Goal: Navigation & Orientation: Find specific page/section

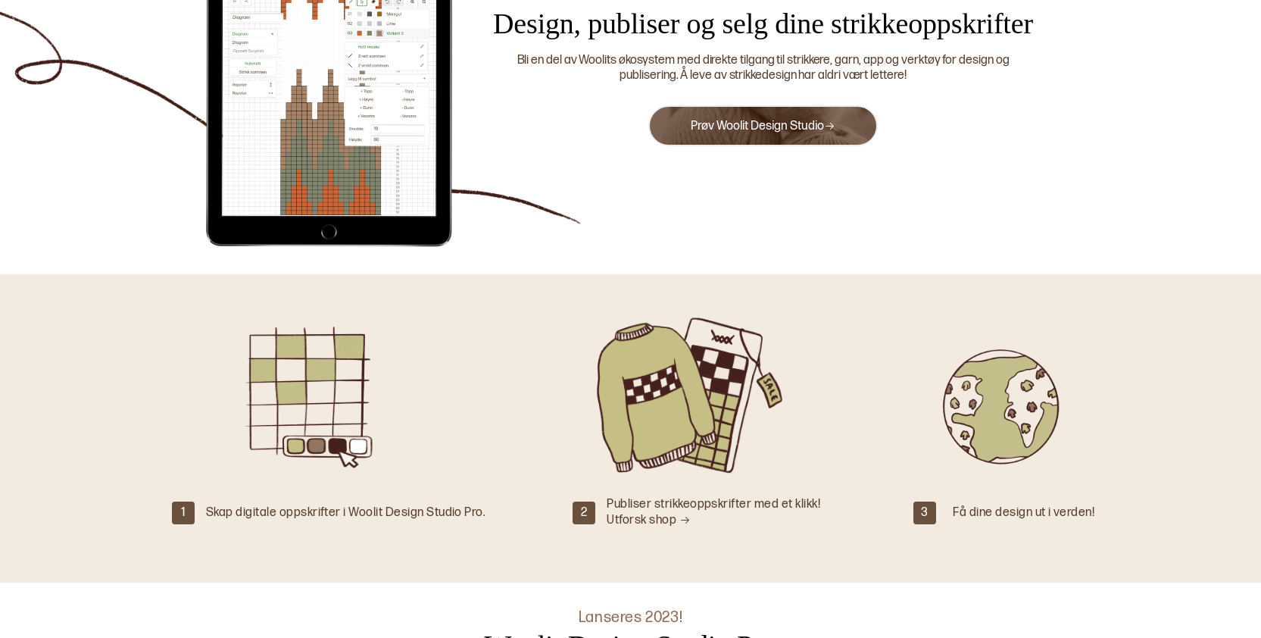
scroll to position [265, 0]
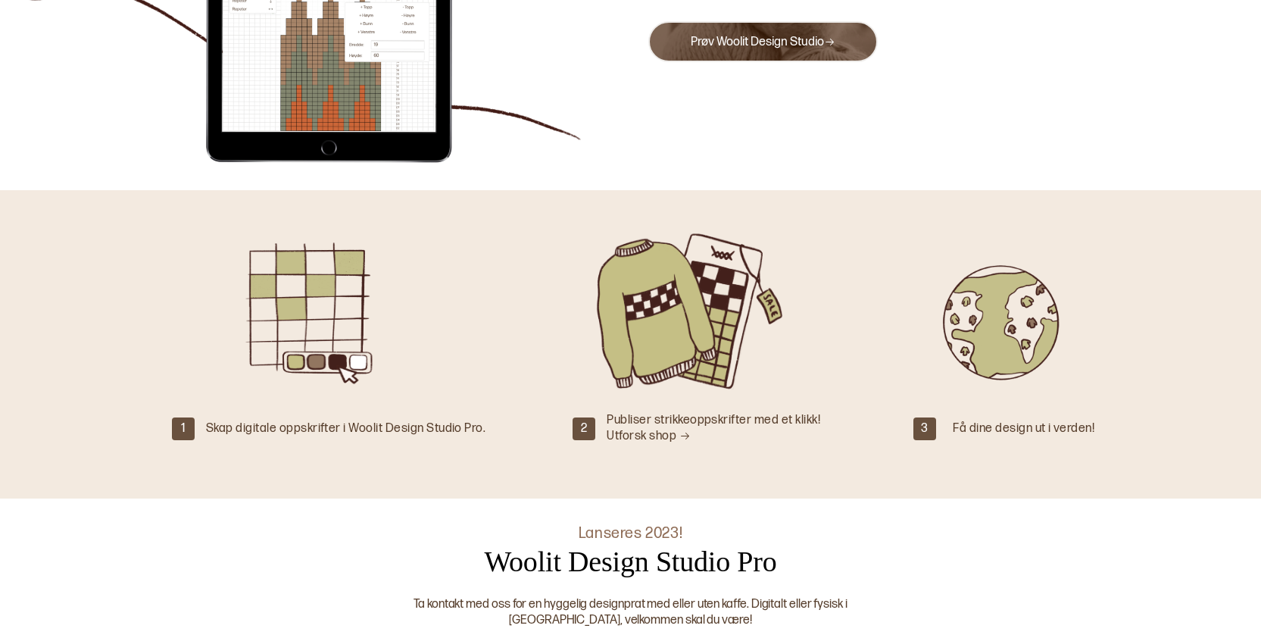
click at [824, 38] on link "Prøv Woolit Design Studio" at bounding box center [763, 42] width 145 height 14
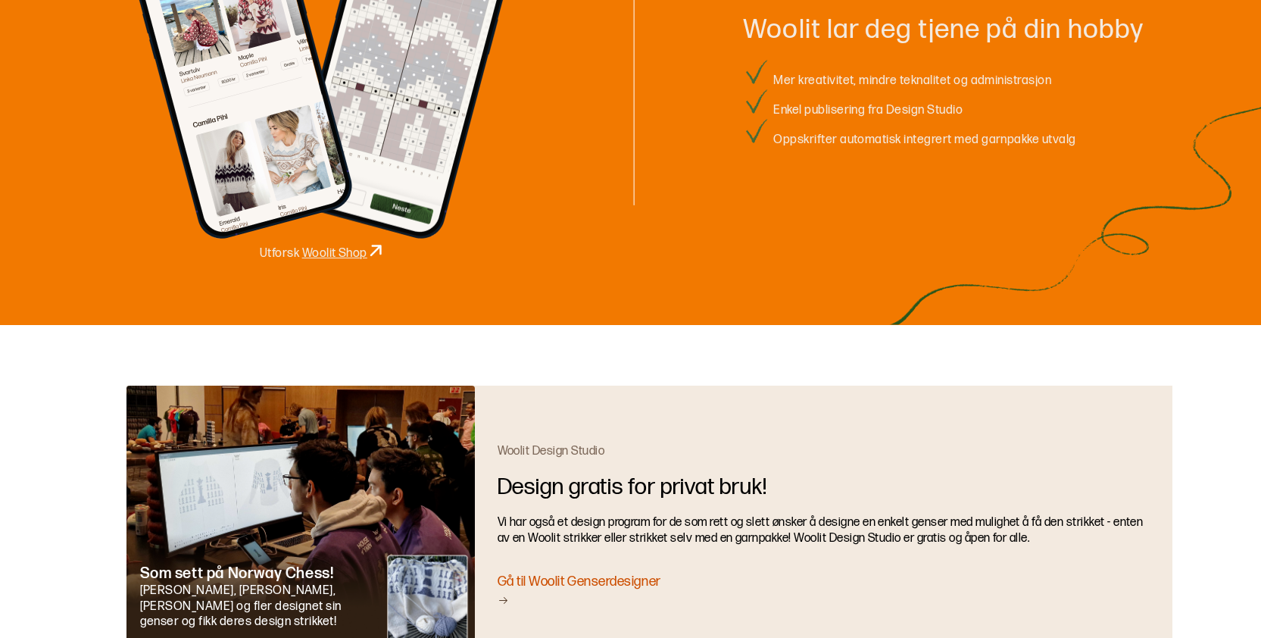
scroll to position [2113, 0]
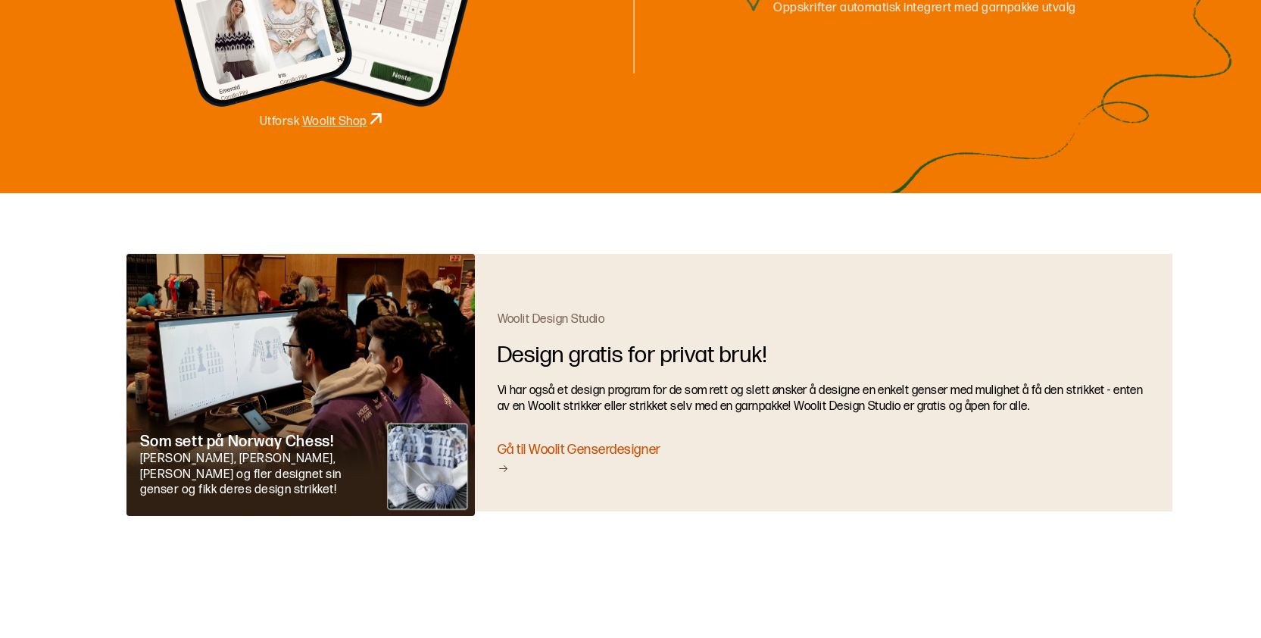
click at [601, 445] on div "Gå til Woolit Genserdesigner" at bounding box center [824, 459] width 653 height 36
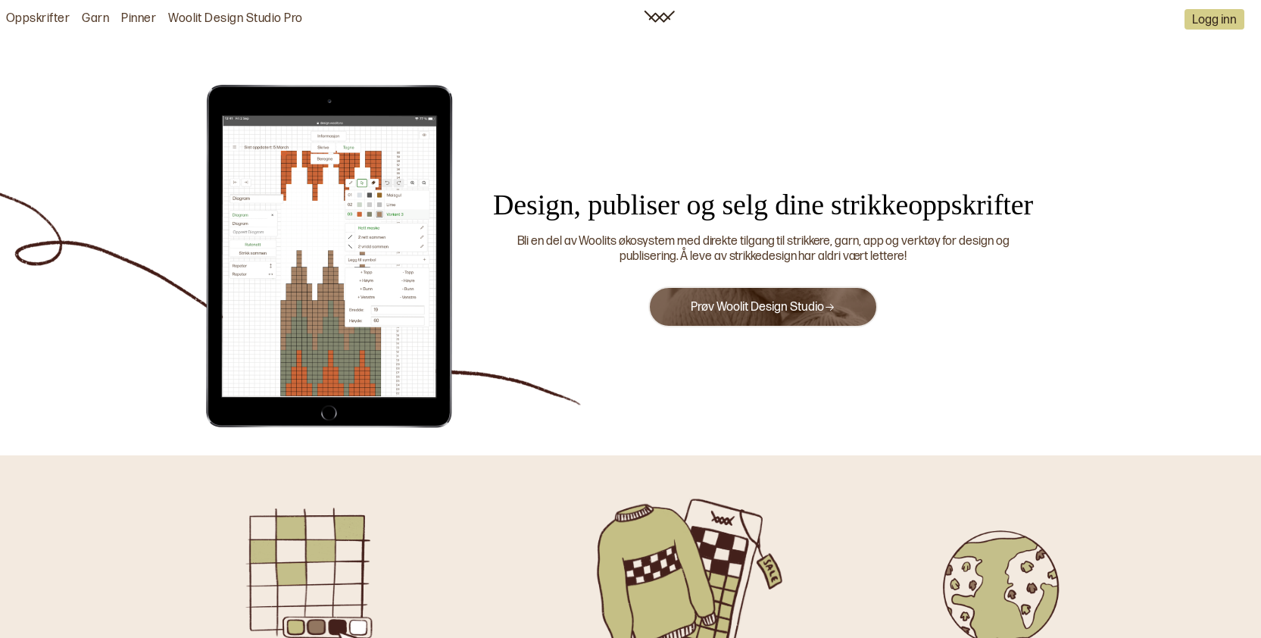
click at [773, 308] on link "Prøv Woolit Design Studio" at bounding box center [763, 307] width 145 height 14
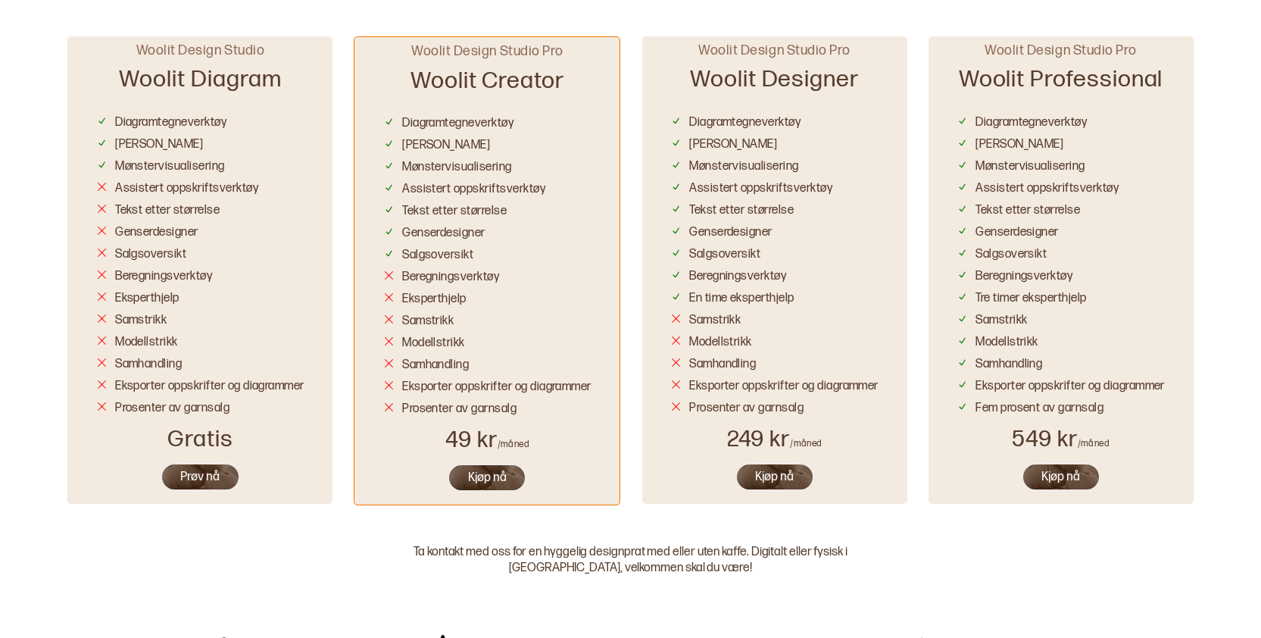
scroll to position [898, 0]
click at [220, 470] on button "Prøv nå" at bounding box center [201, 476] width 80 height 28
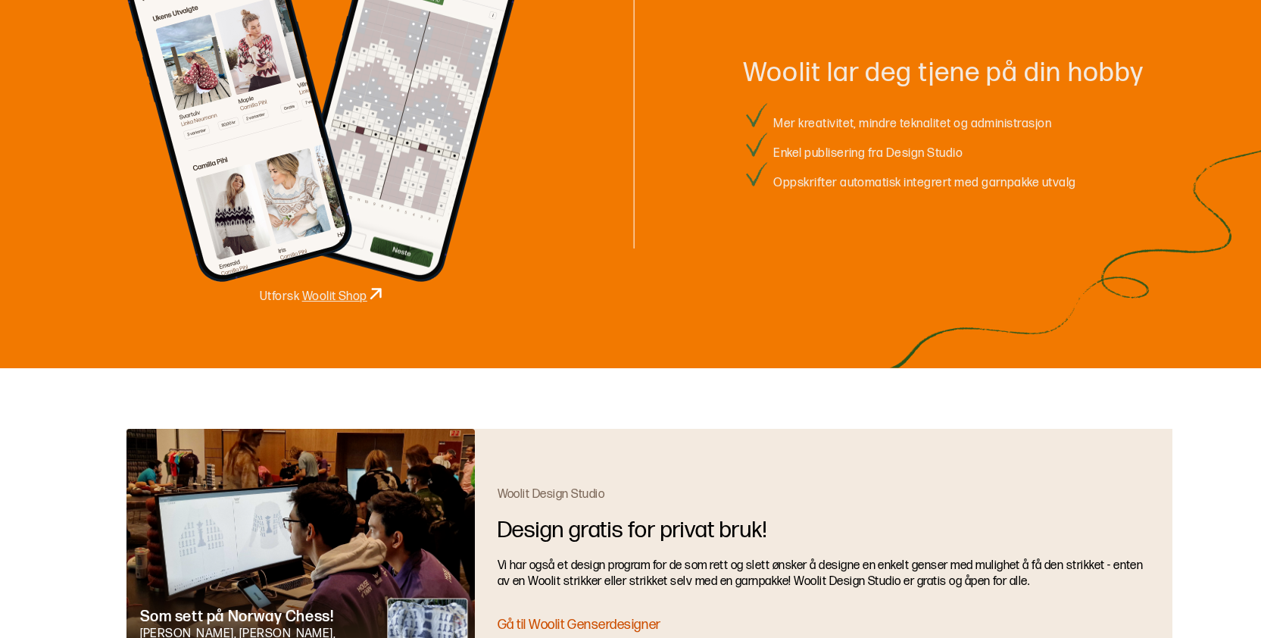
scroll to position [2113, 0]
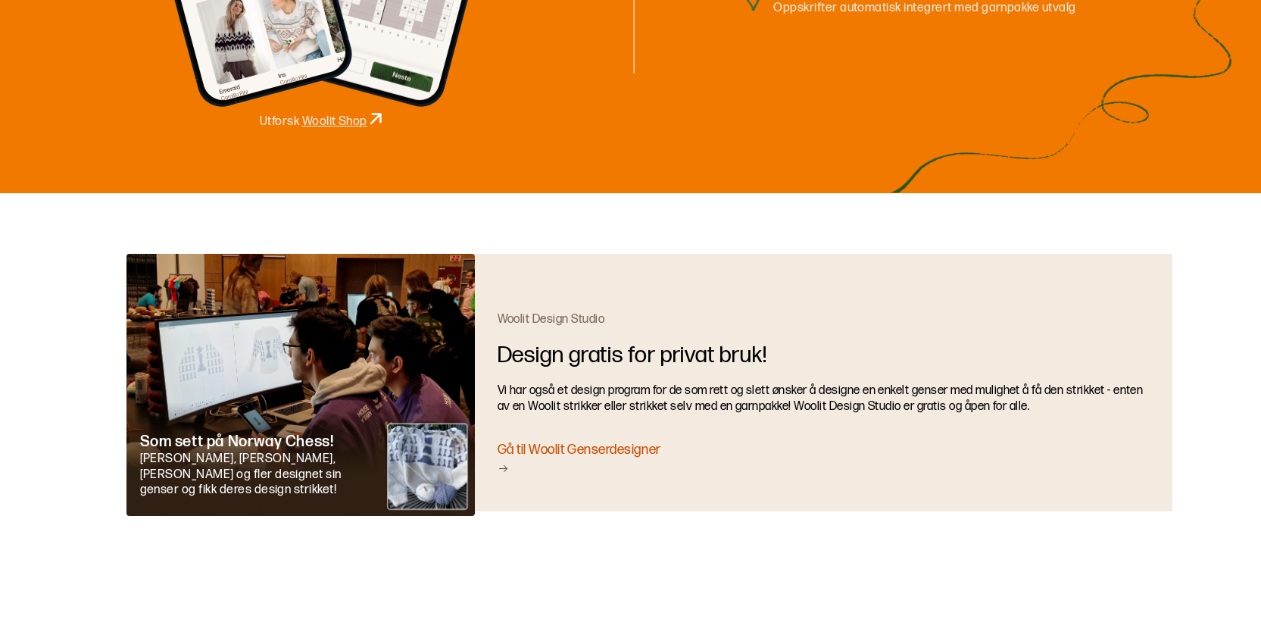
click at [507, 465] on icon at bounding box center [503, 468] width 11 height 11
